Goal: Transaction & Acquisition: Purchase product/service

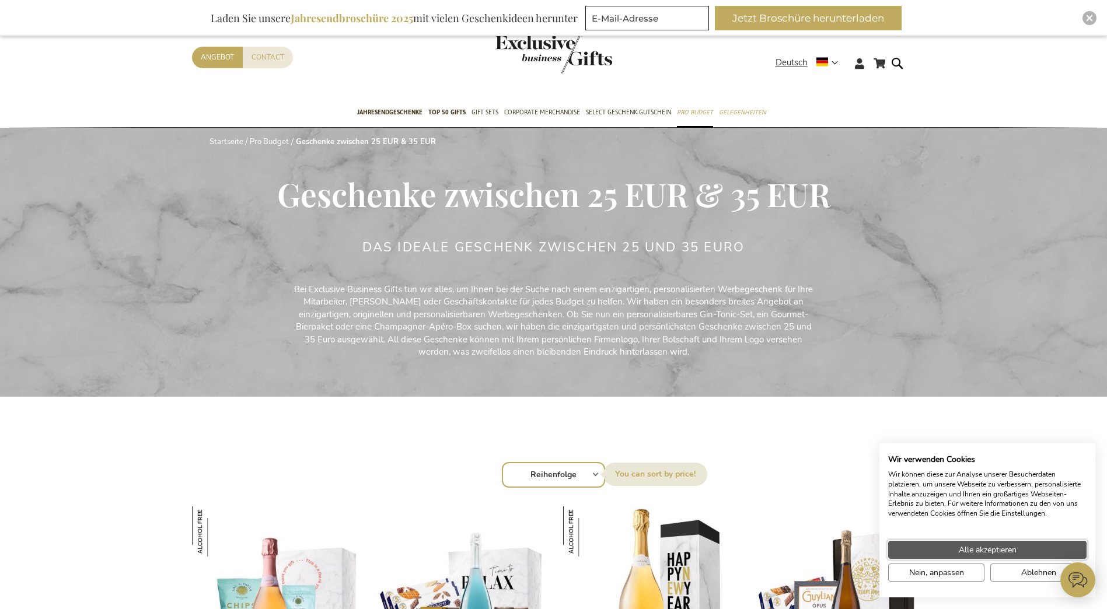
click at [981, 547] on span "Alle akzeptieren" at bounding box center [988, 550] width 58 height 12
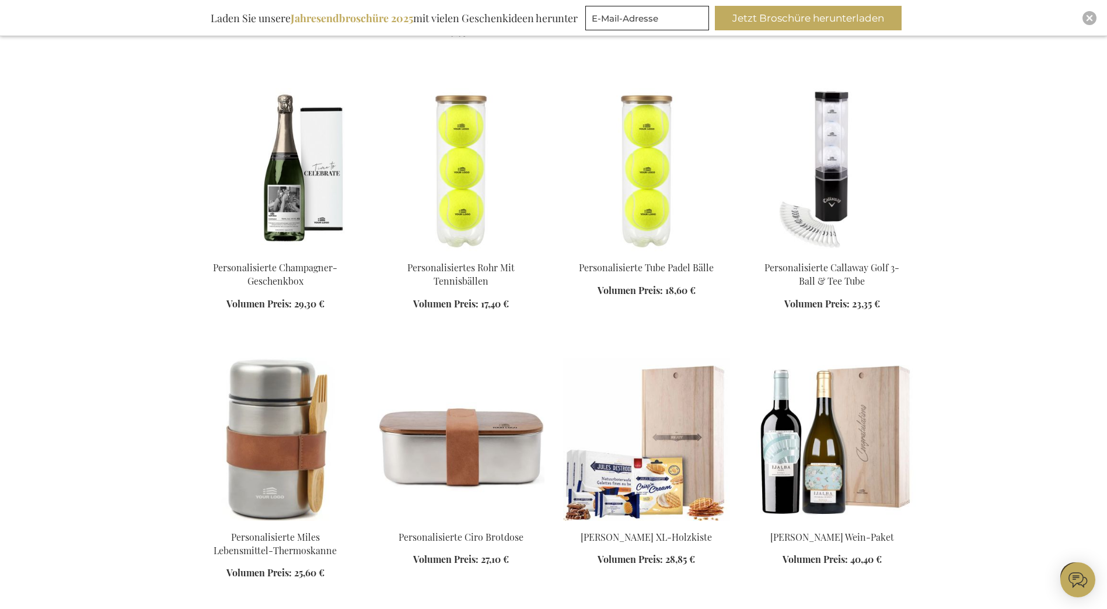
scroll to position [992, 0]
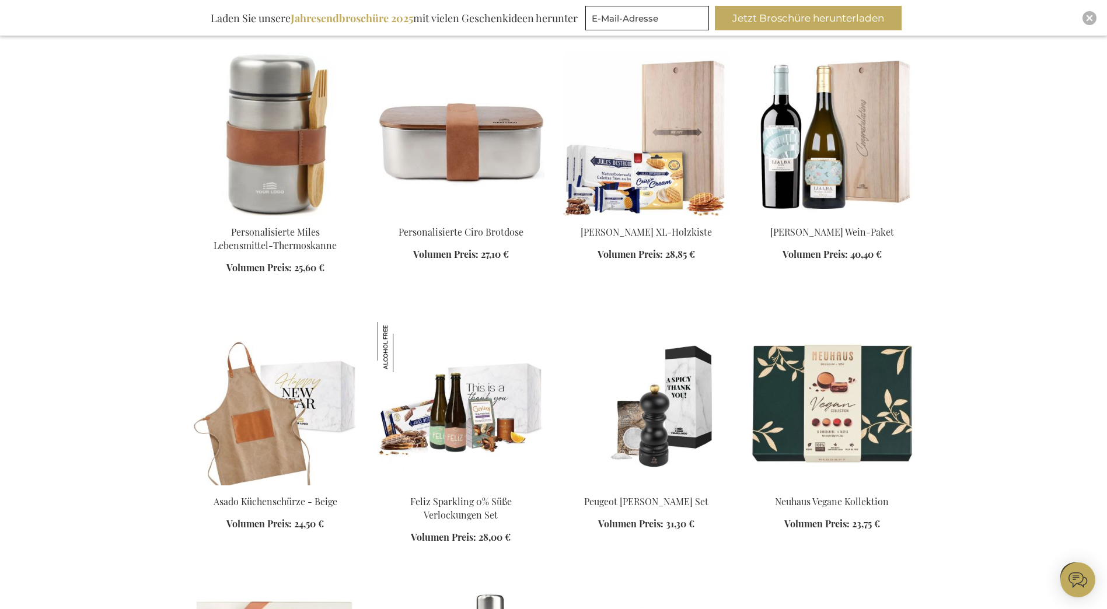
scroll to position [1459, 0]
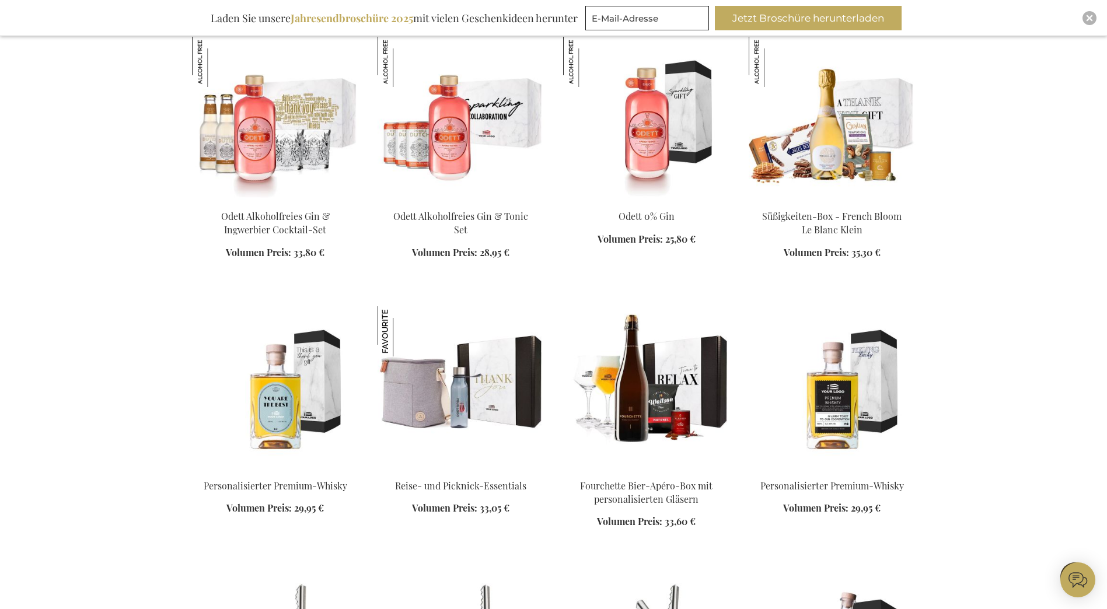
scroll to position [3035, 0]
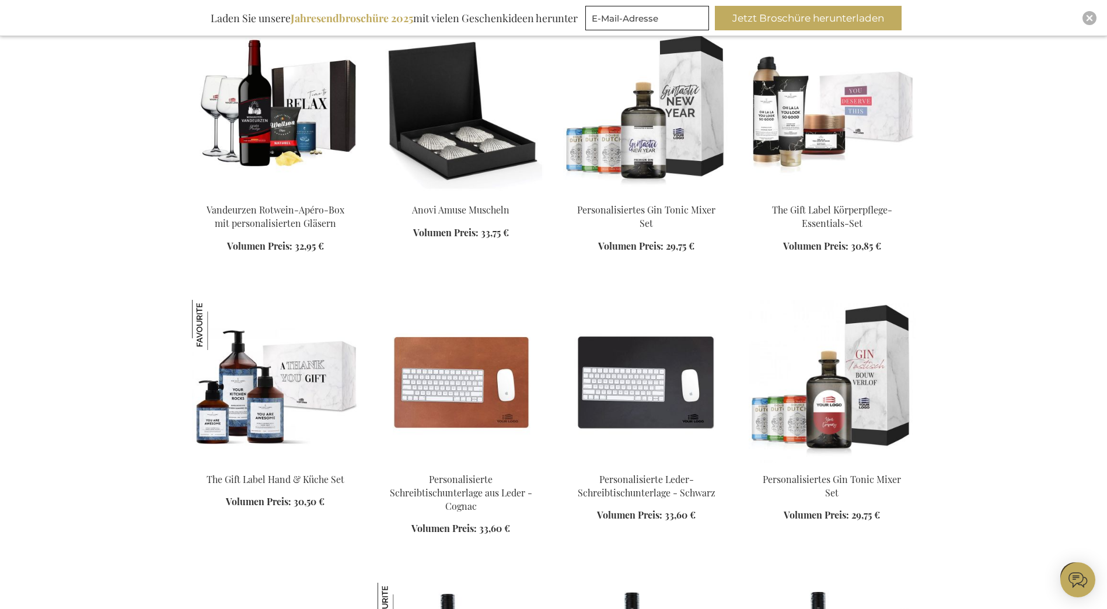
scroll to position [6129, 0]
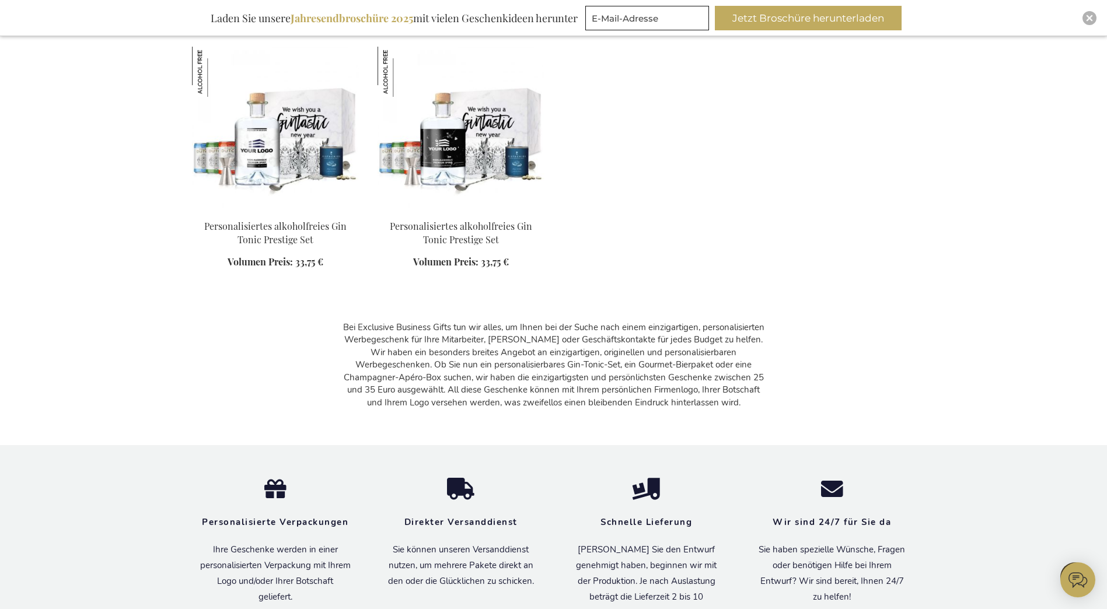
scroll to position [7822, 0]
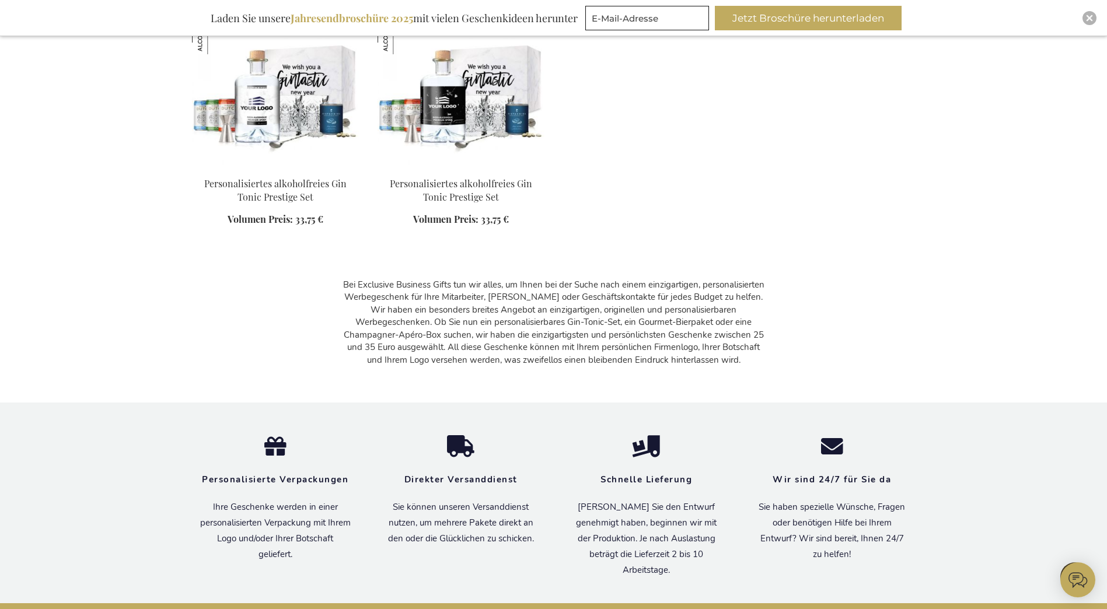
scroll to position [3029, 0]
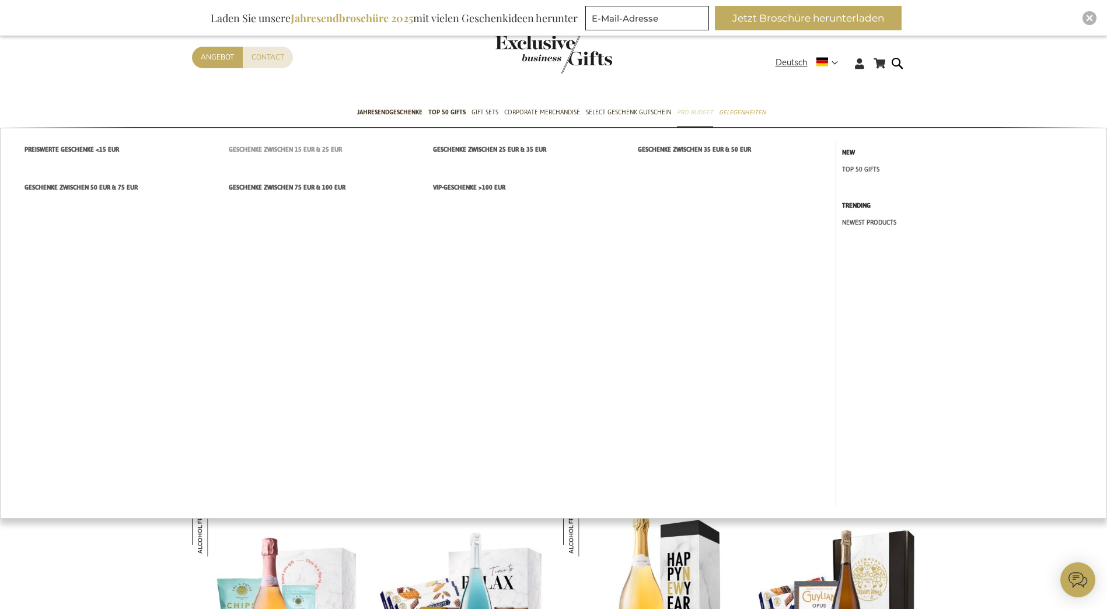
click at [311, 152] on span "Geschenke zwischen 15 EUR & 25 EUR" at bounding box center [285, 150] width 113 height 12
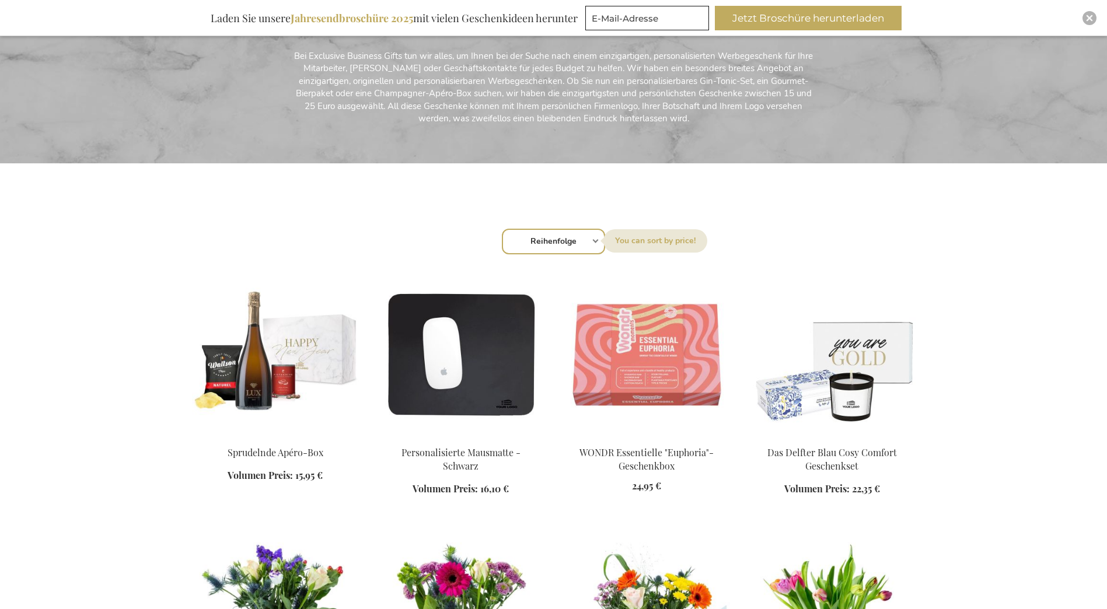
click at [568, 233] on select "Reihenfolge Best Sellers Am meisten angesehen Neu Biggest Saving Price: low to …" at bounding box center [553, 242] width 103 height 26
select select "price_desc"
click at [502, 229] on select "Reihenfolge Best Sellers Am meisten angesehen Neu Biggest Saving Price: low to …" at bounding box center [553, 242] width 103 height 26
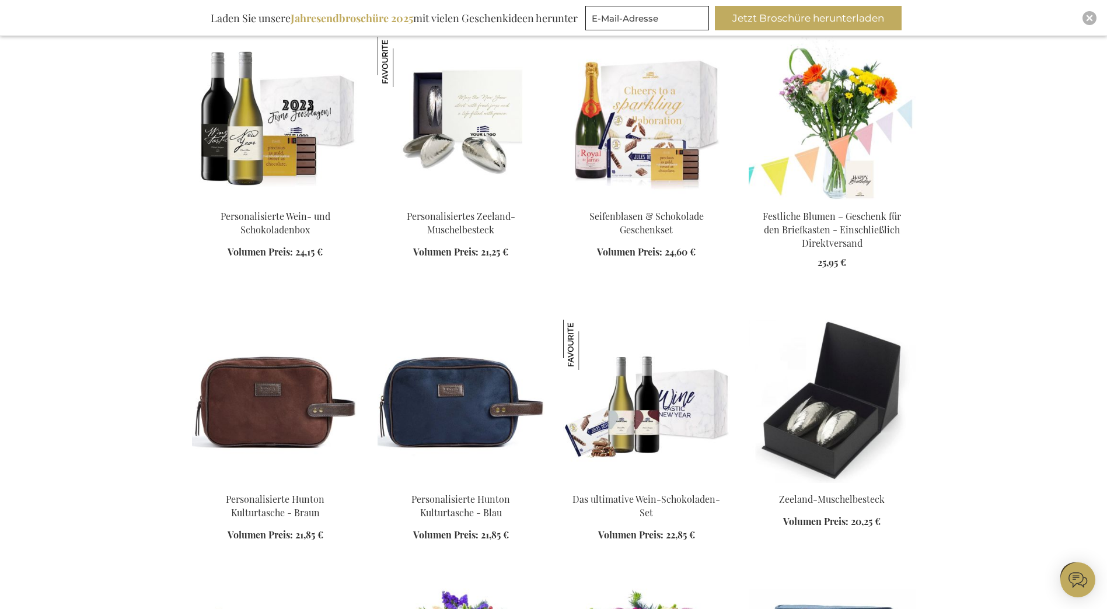
scroll to position [1634, 0]
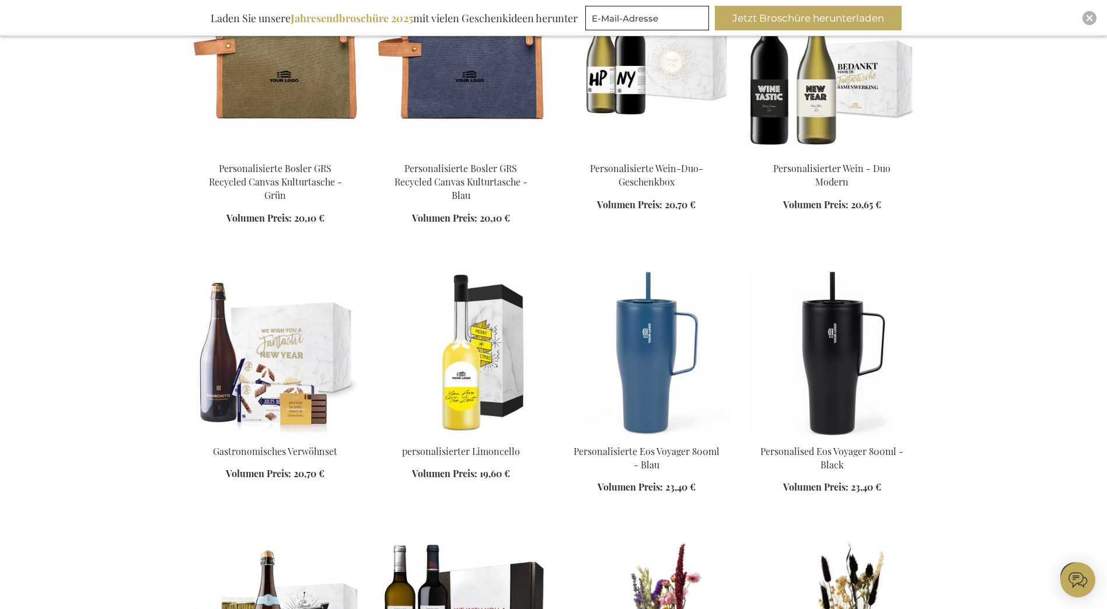
scroll to position [2919, 0]
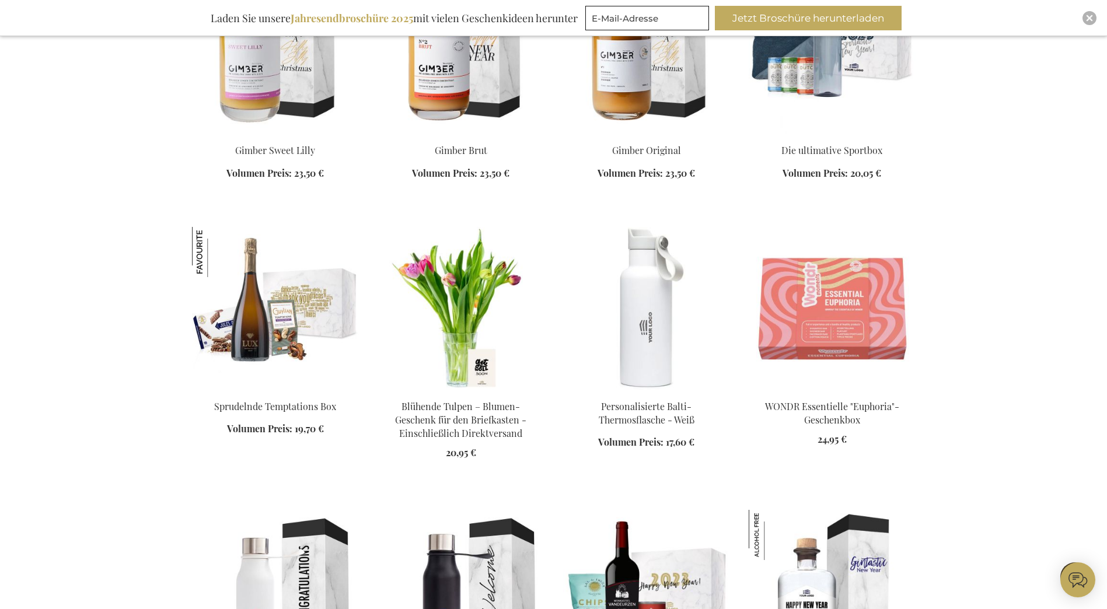
scroll to position [4378, 0]
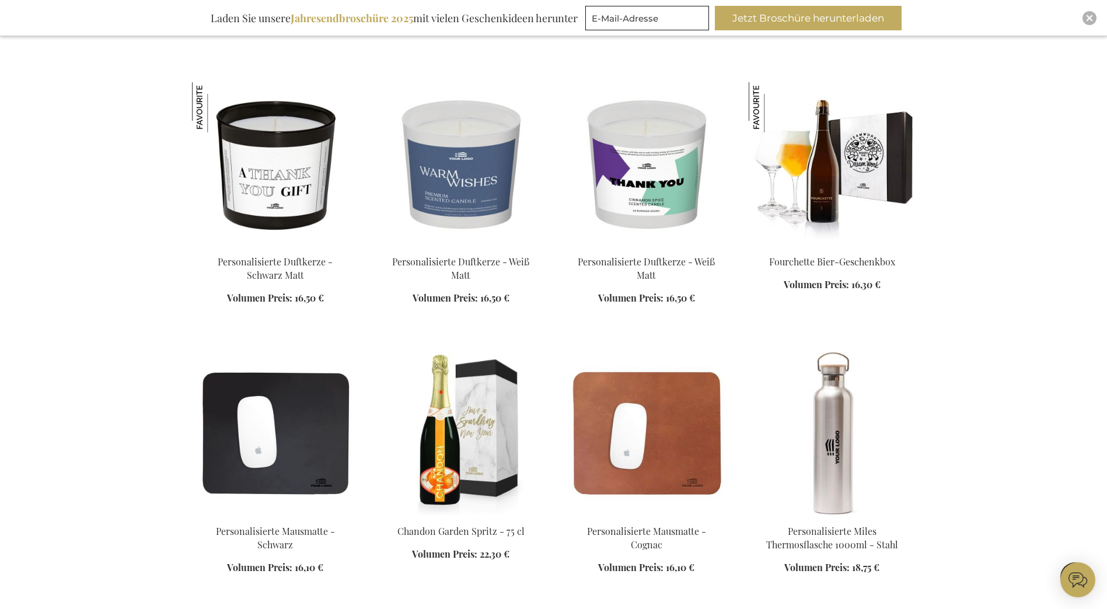
scroll to position [5604, 0]
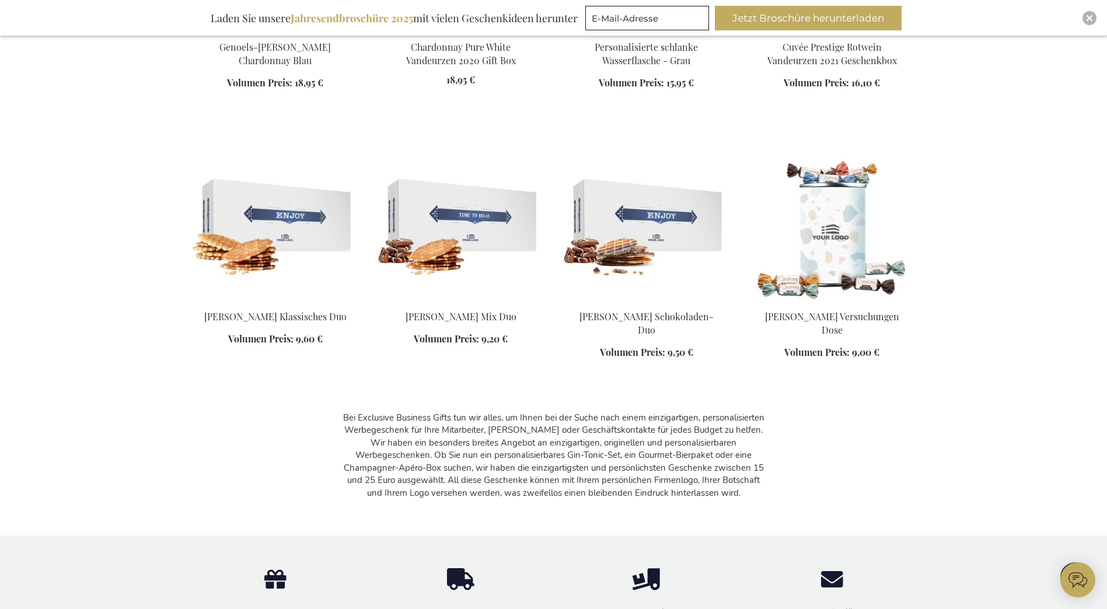
scroll to position [6771, 0]
